Goal: Find specific page/section: Find specific page/section

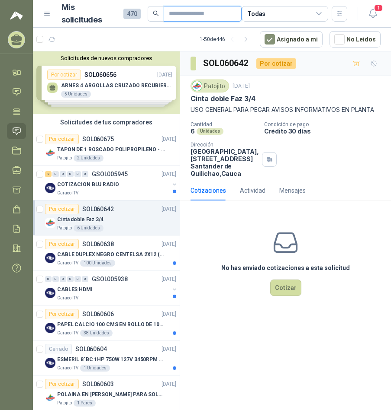
click at [186, 16] on input "text" at bounding box center [199, 13] width 61 height 15
type input "*****"
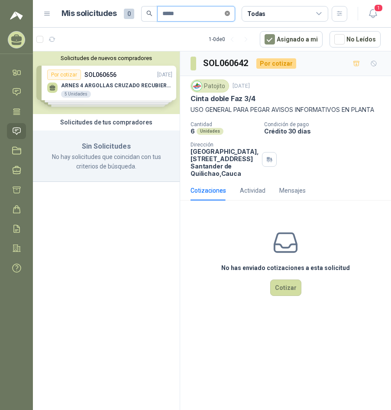
click at [230, 11] on icon "close-circle" at bounding box center [226, 13] width 5 height 5
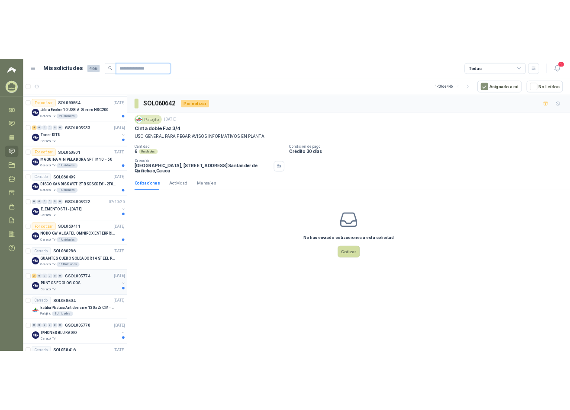
scroll to position [389, 0]
